Goal: Task Accomplishment & Management: Manage account settings

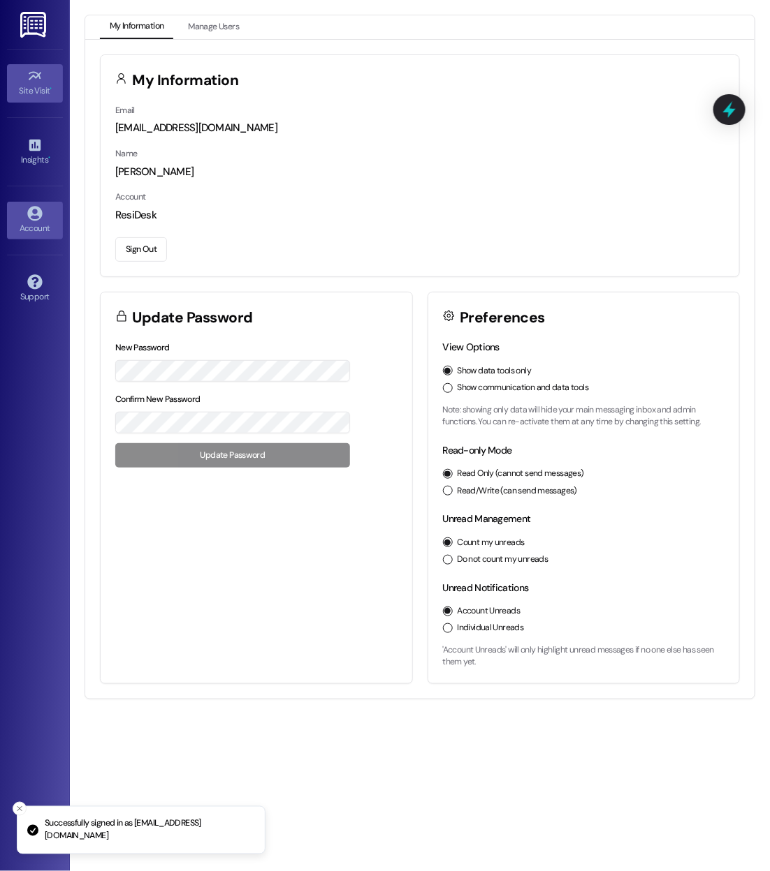
click at [31, 74] on icon at bounding box center [34, 75] width 15 height 15
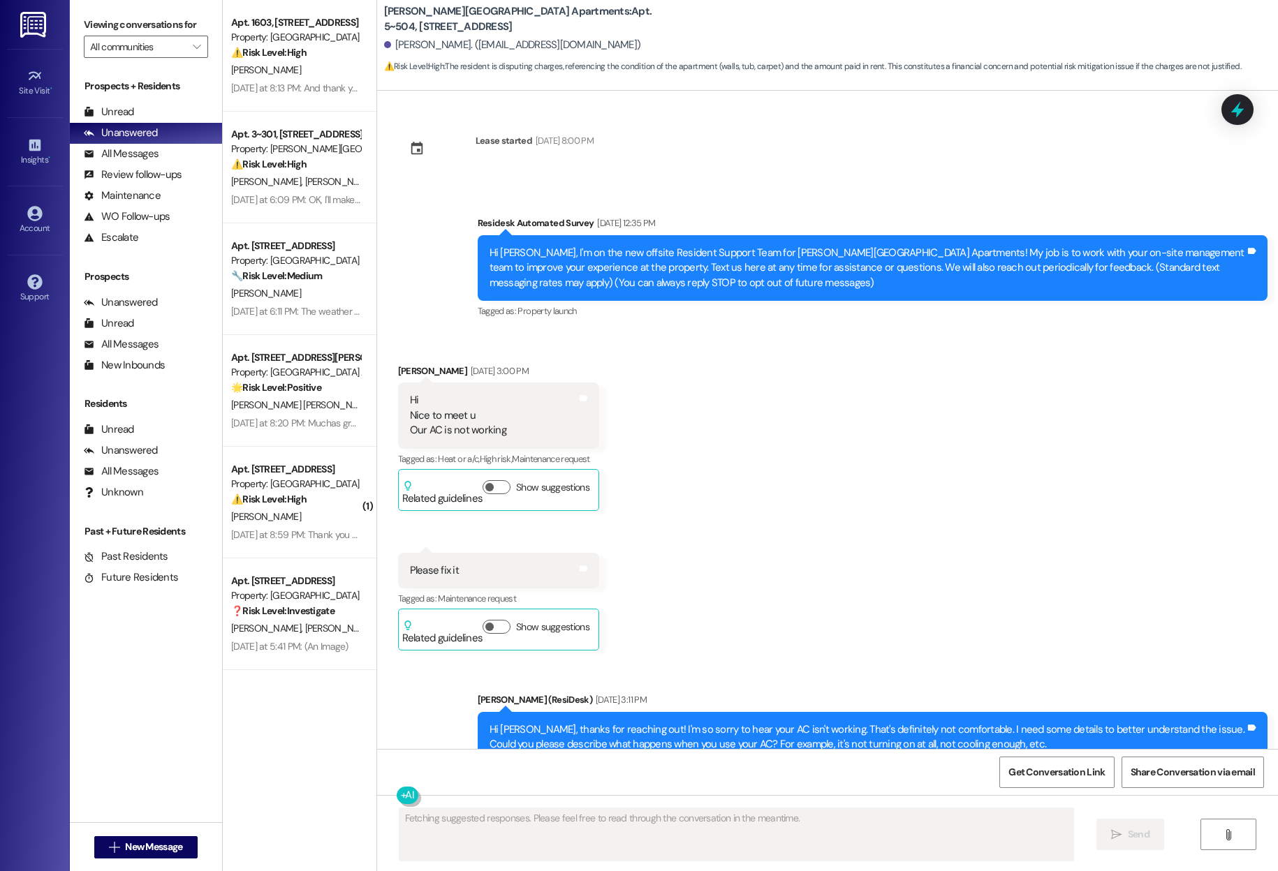
scroll to position [28634, 0]
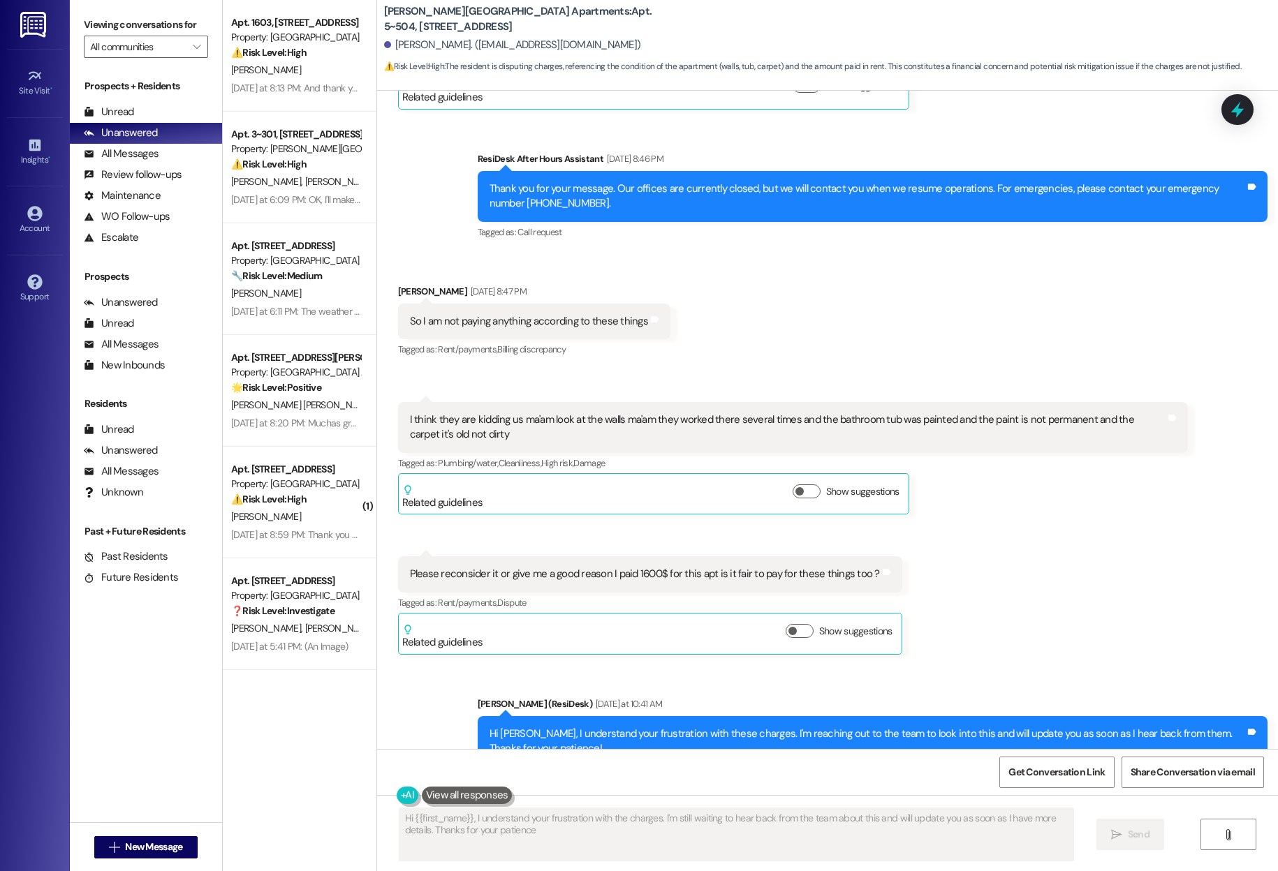
type textarea "Hi {{first_name}}, I understand your frustration with the charges. I'm still wa…"
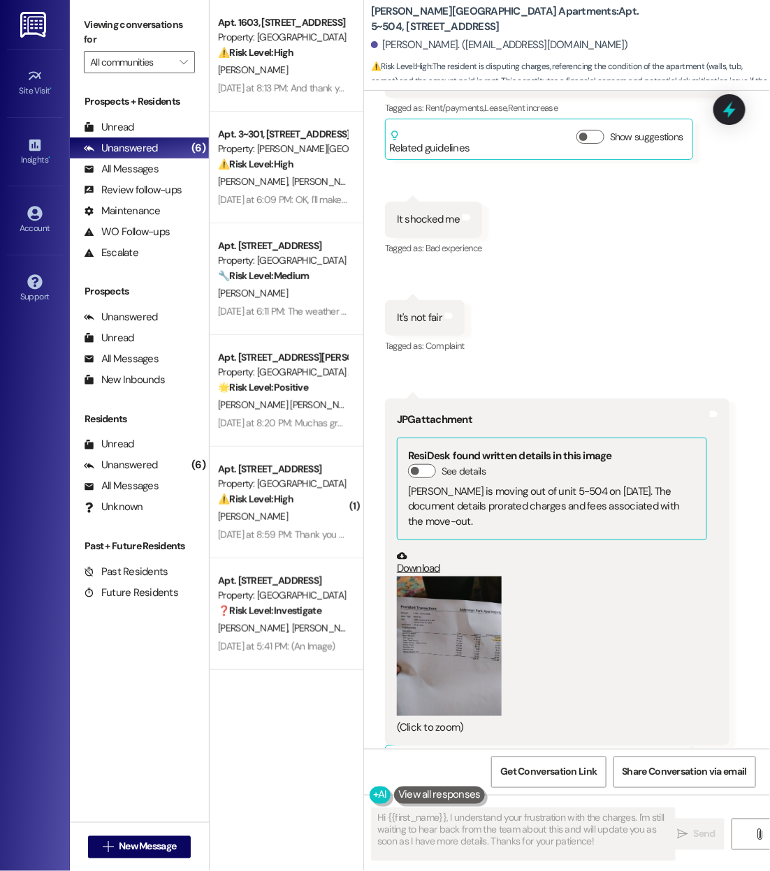
scroll to position [30334, 0]
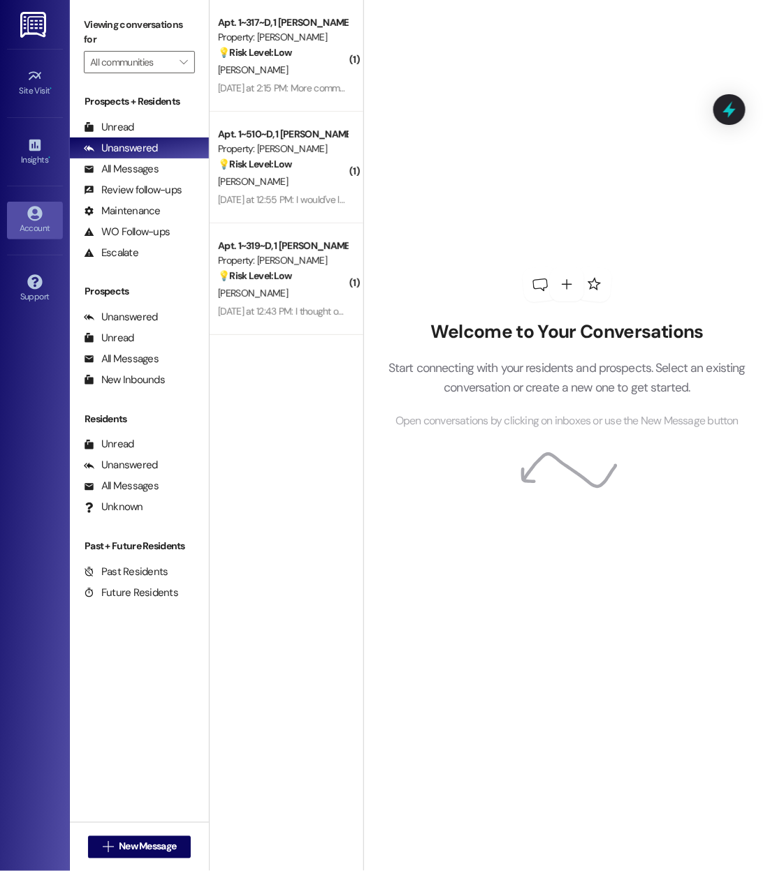
click at [30, 214] on icon at bounding box center [34, 213] width 15 height 15
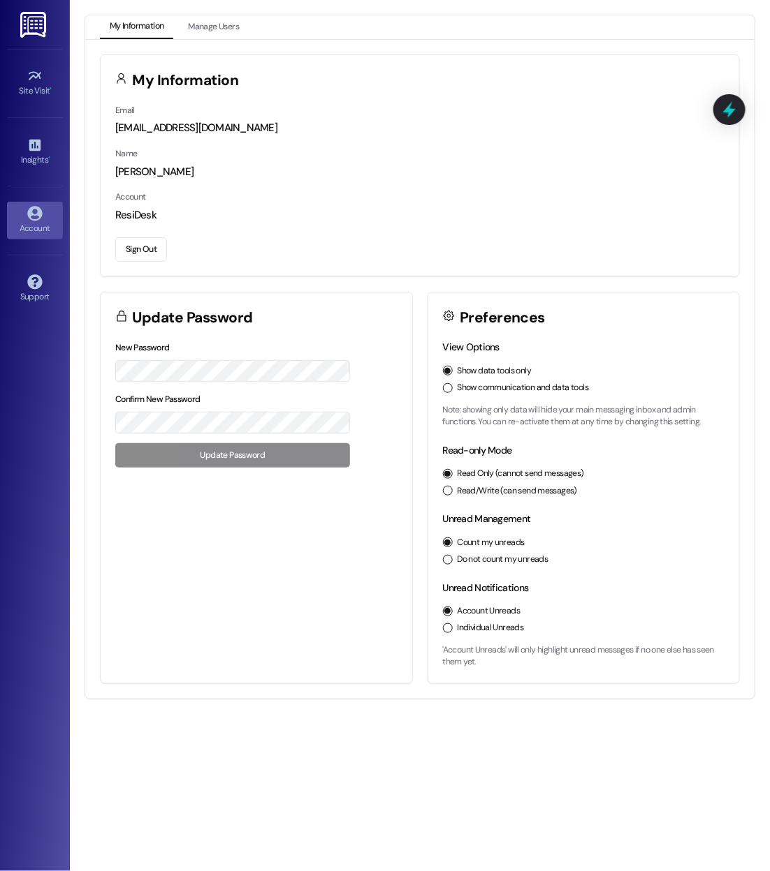
click at [111, 245] on div "Email automated-surveys-resprop@resprop.com Name Sarah Account ResiDesk Sign Out" at bounding box center [420, 190] width 638 height 174
click at [154, 256] on button "Sign Out" at bounding box center [141, 249] width 52 height 24
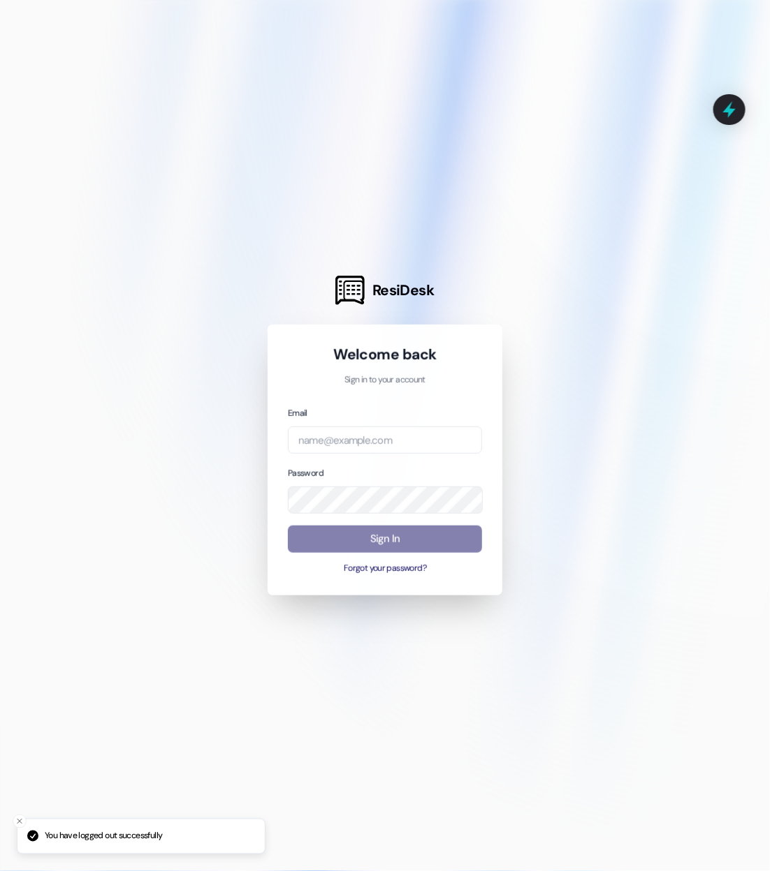
click at [344, 427] on div "Email" at bounding box center [385, 430] width 194 height 48
click at [344, 437] on input "email" at bounding box center [385, 440] width 194 height 27
type input "automated-surveys-balfour-beatty-communities@balfour-beatty-communities.com"
